Goal: Task Accomplishment & Management: Use online tool/utility

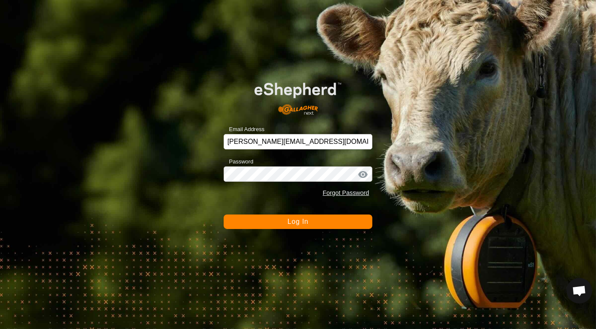
drag, startPoint x: 0, startPoint y: 0, endPoint x: 279, endPoint y: 236, distance: 365.8
click at [279, 235] on div "Email Address [PERSON_NAME][EMAIL_ADDRESS][DOMAIN_NAME] Password Forgot Passwor…" at bounding box center [298, 164] width 596 height 329
click at [286, 221] on button "Log In" at bounding box center [298, 222] width 149 height 14
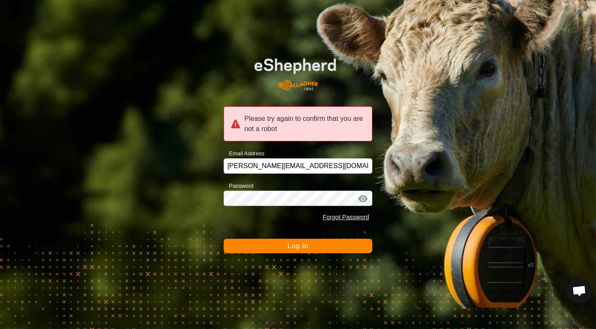
click at [313, 244] on button "Log In" at bounding box center [298, 246] width 149 height 14
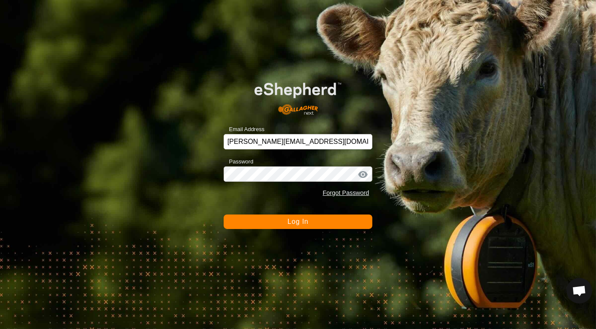
click at [283, 221] on button "Log In" at bounding box center [298, 222] width 149 height 14
click at [290, 231] on div "Email Address [PERSON_NAME][EMAIL_ADDRESS][DOMAIN_NAME] Password Forgot Passwor…" at bounding box center [298, 164] width 596 height 329
drag, startPoint x: 290, startPoint y: 231, endPoint x: 280, endPoint y: 219, distance: 15.2
click at [280, 219] on button "Log In" at bounding box center [298, 222] width 149 height 14
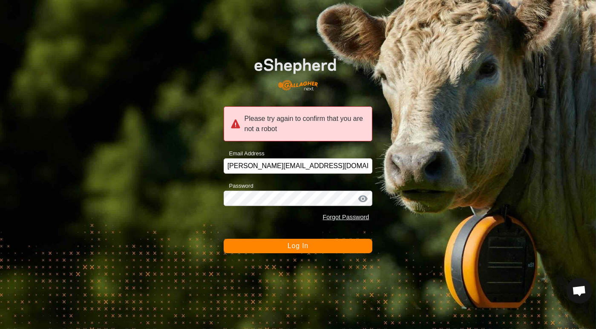
click at [299, 244] on span "Log In" at bounding box center [298, 245] width 21 height 7
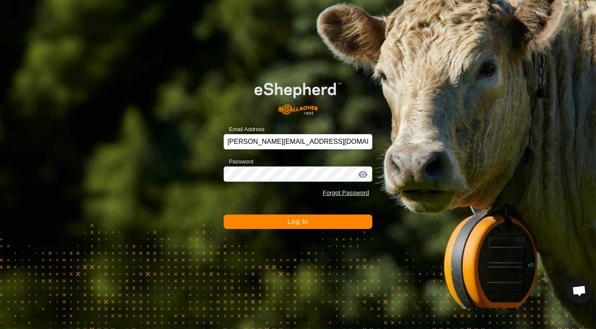
click at [293, 221] on span "Log In" at bounding box center [298, 221] width 21 height 7
